Goal: Register for event/course

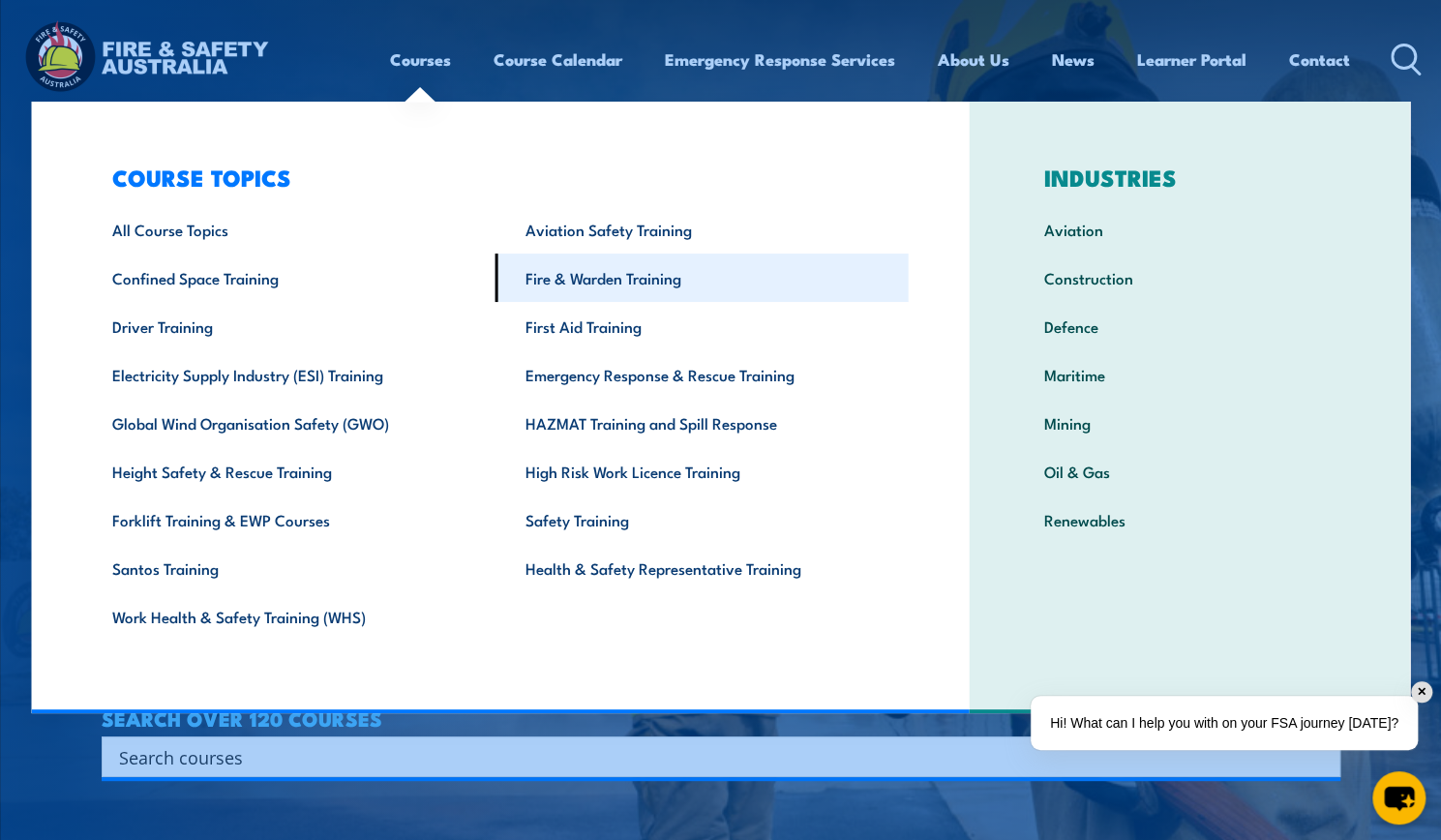
click at [641, 292] on link "Fire & Warden Training" at bounding box center [702, 277] width 414 height 49
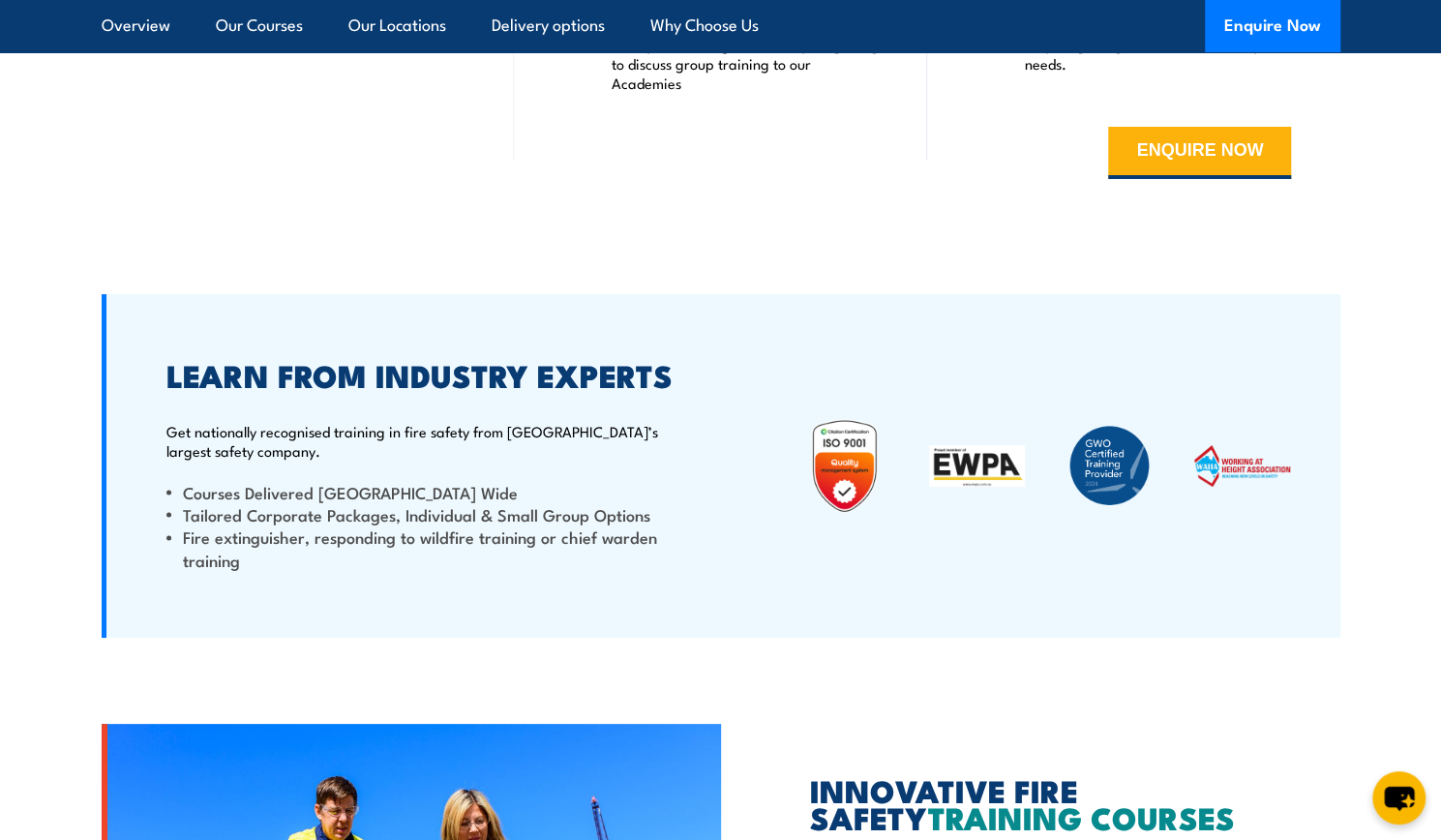
scroll to position [3678, 0]
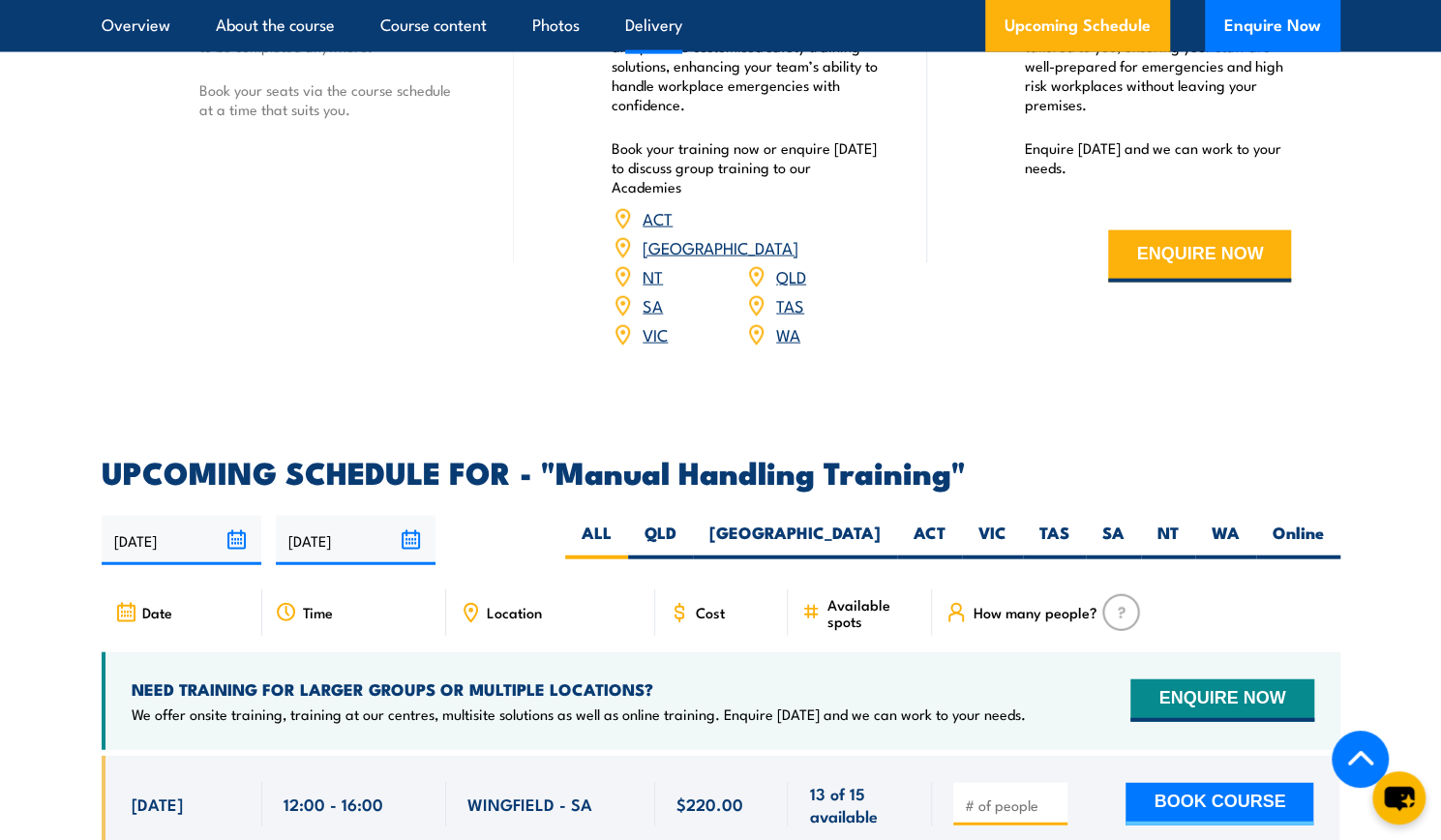
scroll to position [2614, 0]
